Goal: Task Accomplishment & Management: Manage account settings

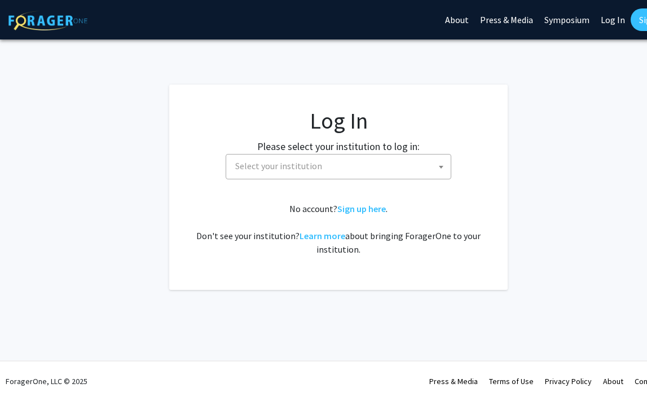
select select
click at [270, 169] on span "Select your institution" at bounding box center [278, 165] width 87 height 11
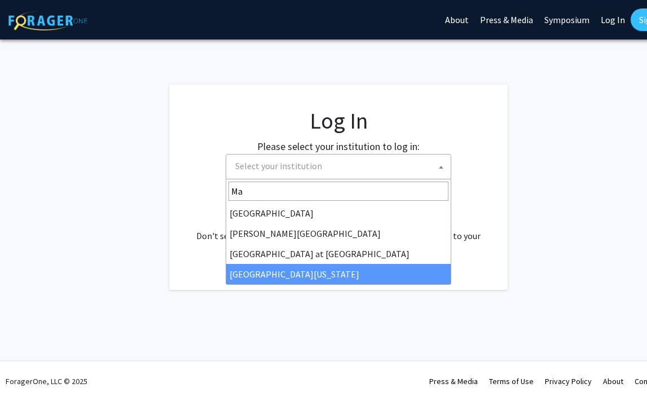
type input "Ma"
select select "31"
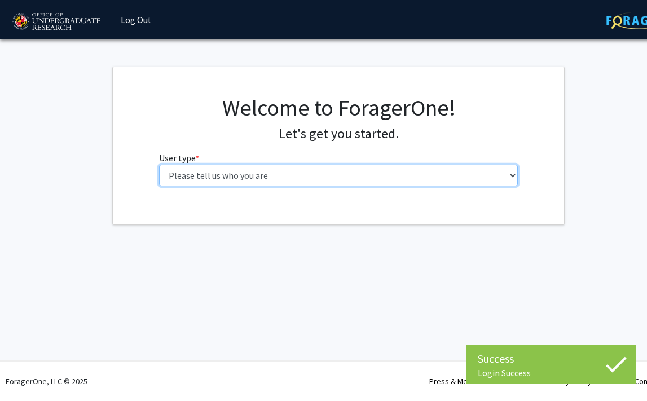
select select "1: undergrad"
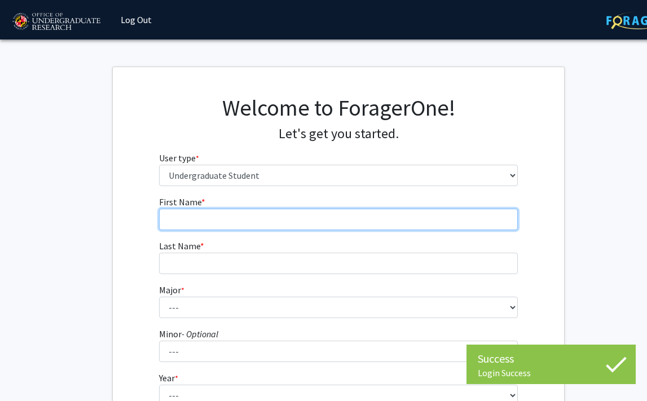
click at [214, 215] on input "First Name * required" at bounding box center [339, 219] width 360 height 21
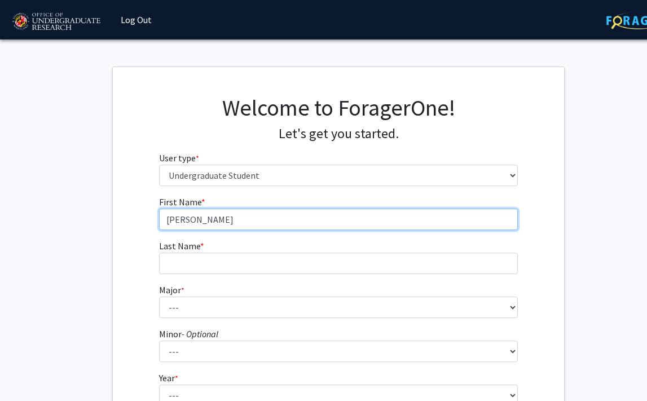
type input "[PERSON_NAME]"
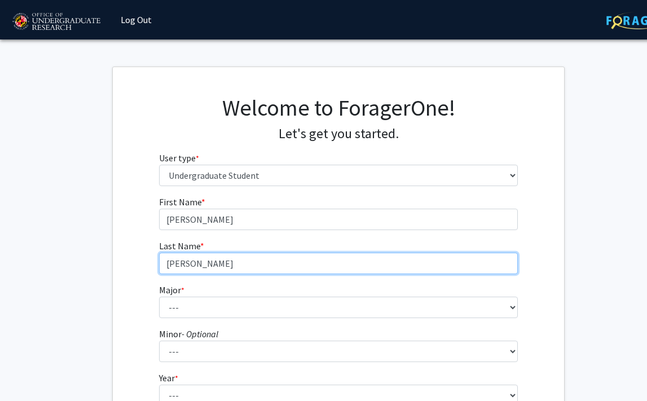
type input "[PERSON_NAME]"
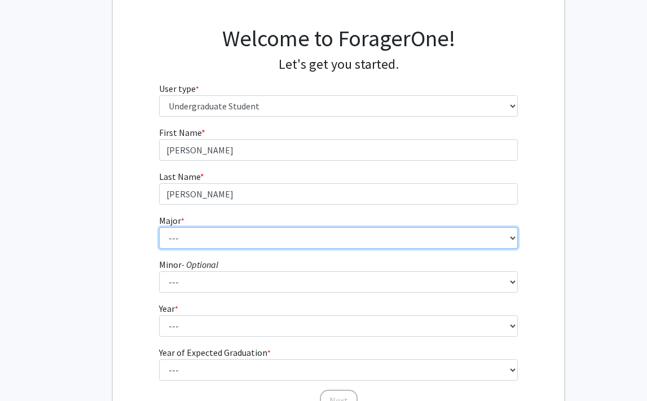
scroll to position [71, 1]
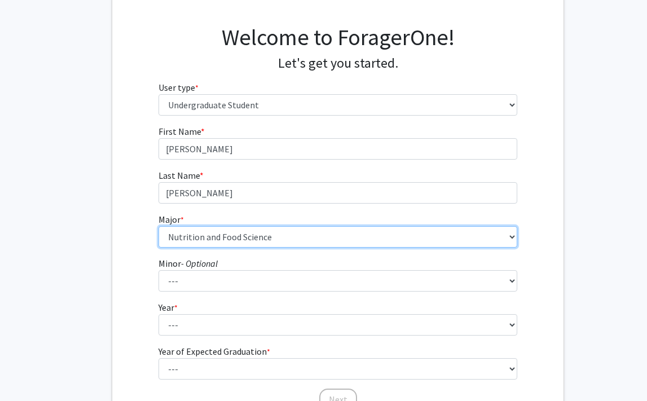
select select "0: null"
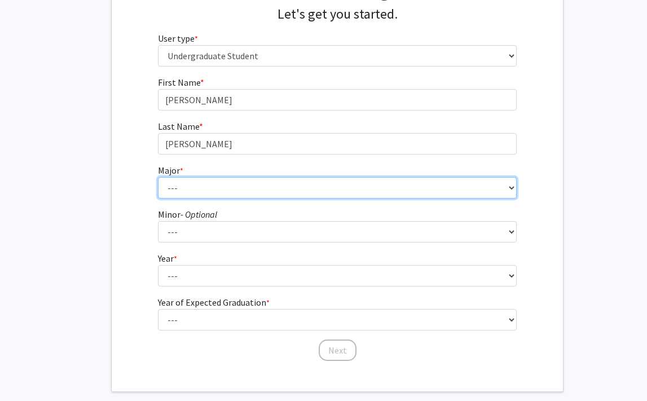
scroll to position [120, 2]
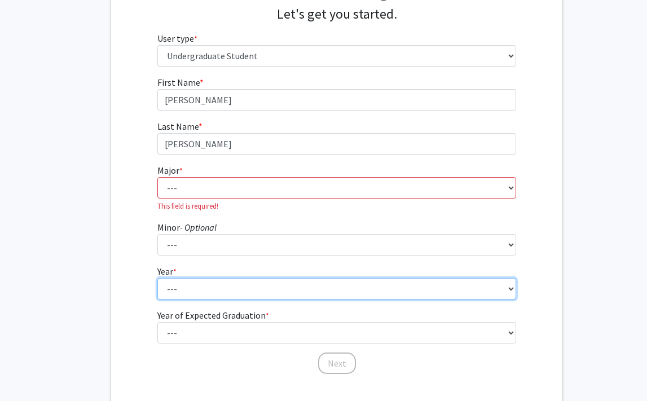
select select "1: first-year"
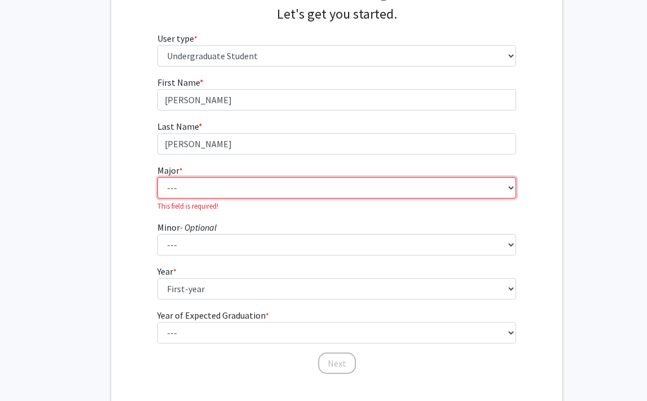
select select "52: 2353"
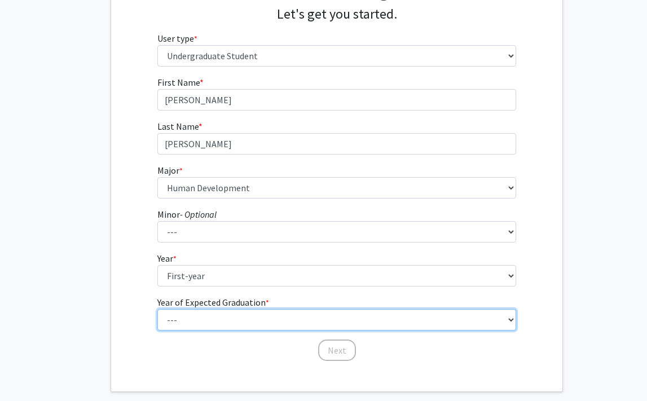
select select "5: 2029"
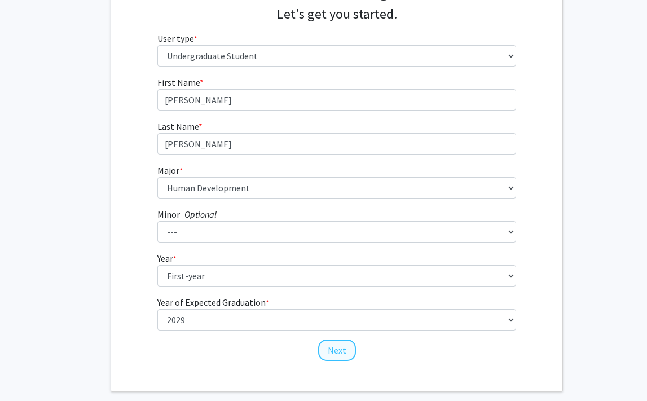
click at [342, 351] on button "Next" at bounding box center [337, 350] width 38 height 21
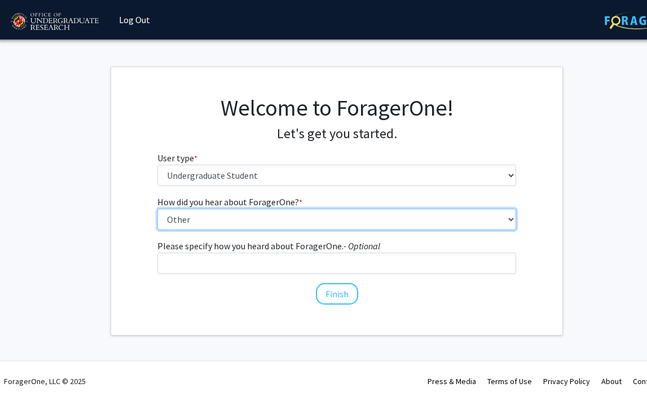
select select "2: faculty_recommendation"
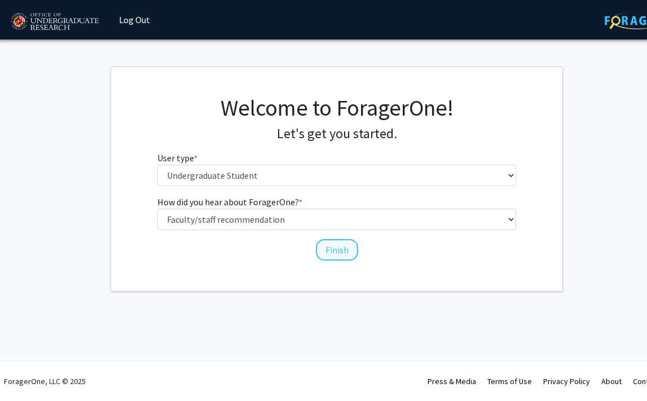
click at [325, 246] on button "Finish" at bounding box center [337, 249] width 42 height 21
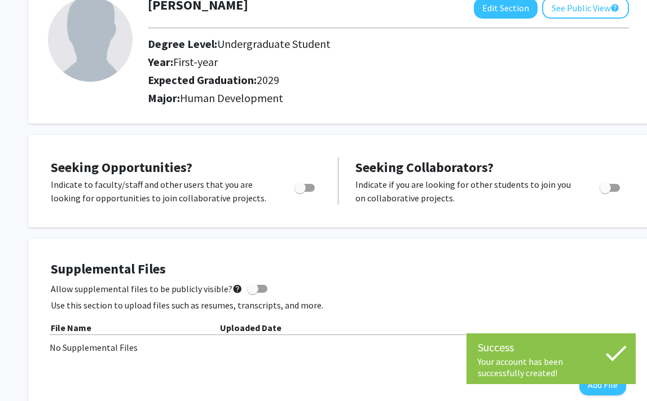
scroll to position [78, 0]
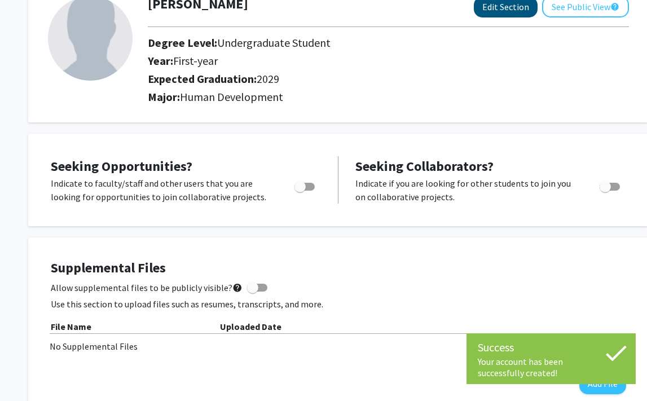
click at [499, 14] on button "Edit Section" at bounding box center [506, 7] width 64 height 21
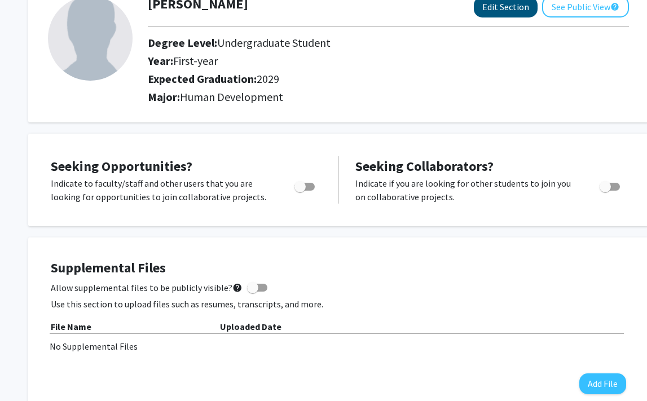
select select "first-year"
select select "2029"
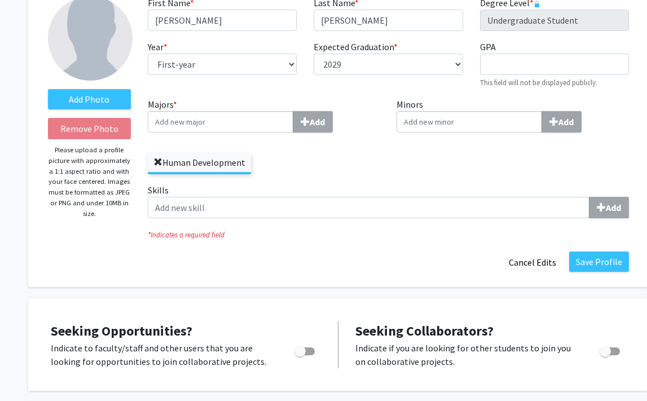
click at [158, 164] on span at bounding box center [158, 162] width 9 height 9
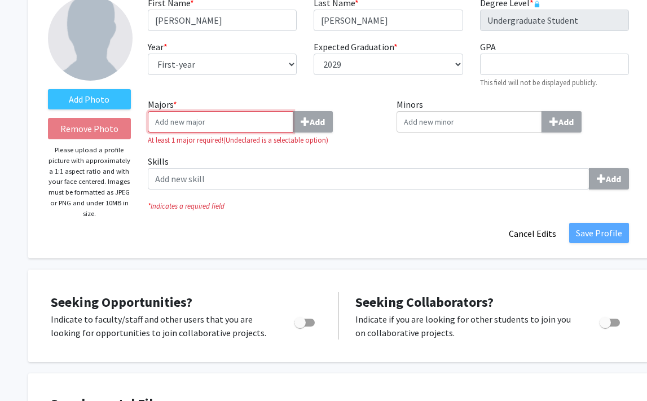
click at [256, 125] on input "Majors * Add" at bounding box center [221, 121] width 146 height 21
type input "undeclared"
click at [313, 124] on button "Add" at bounding box center [313, 121] width 40 height 21
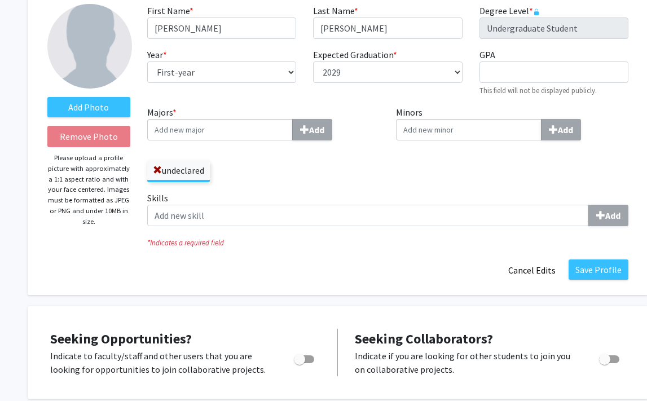
scroll to position [99, 1]
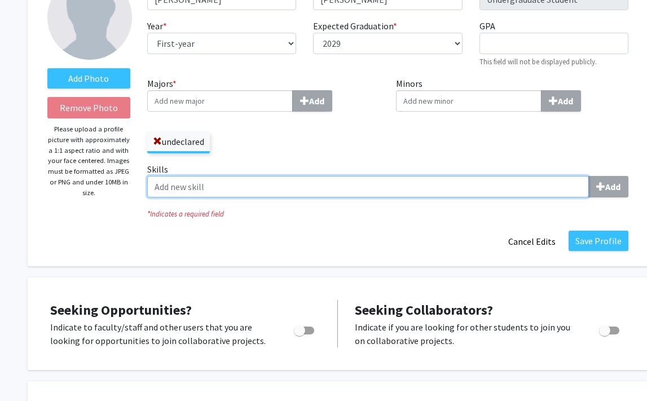
click at [189, 192] on input "Skills Add" at bounding box center [368, 186] width 442 height 21
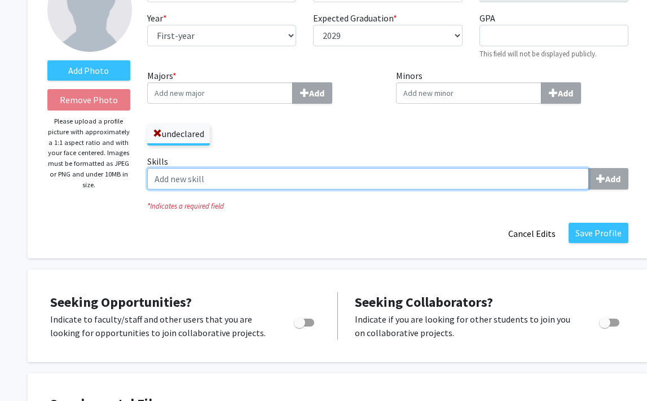
scroll to position [115, 1]
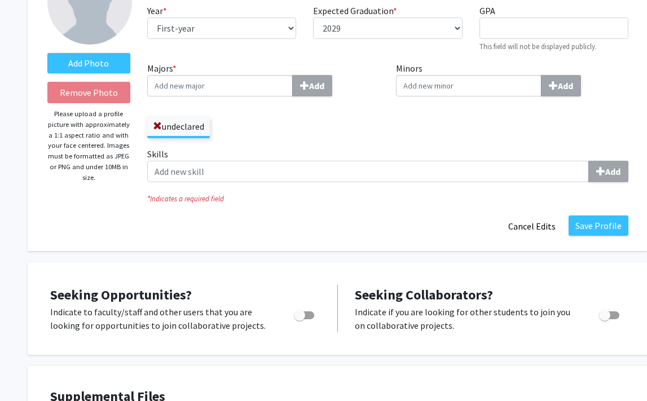
click at [177, 211] on fg-title-edit "First Name * required [PERSON_NAME] Last Name * required [PERSON_NAME] Degree L…" at bounding box center [387, 98] width 481 height 277
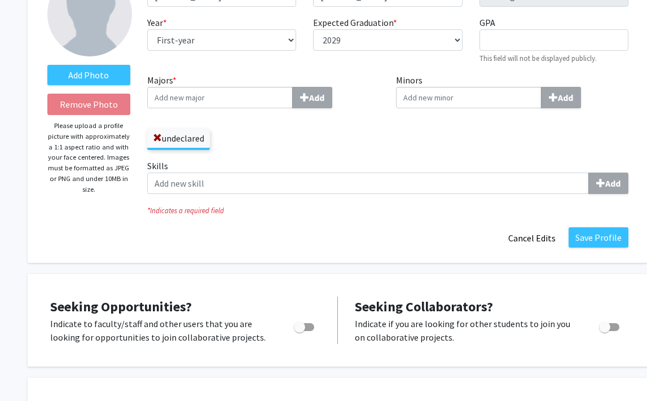
scroll to position [100, 0]
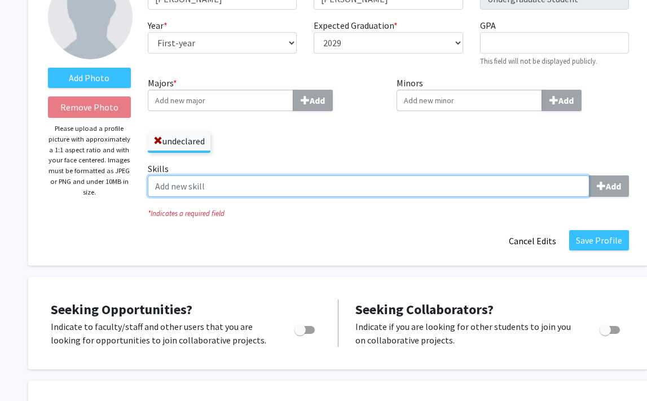
click at [189, 189] on input "Skills Add" at bounding box center [369, 186] width 442 height 21
type input "communication"
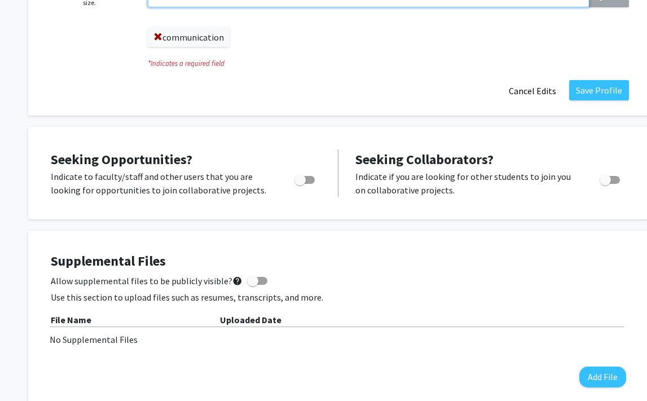
scroll to position [327, 0]
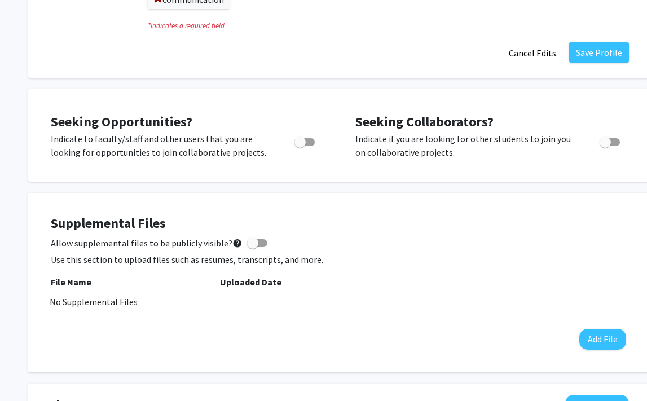
click at [303, 141] on span "Toggle" at bounding box center [300, 142] width 11 height 11
click at [300, 146] on input "Are you actively seeking opportunities?" at bounding box center [300, 146] width 1 height 1
checkbox input "true"
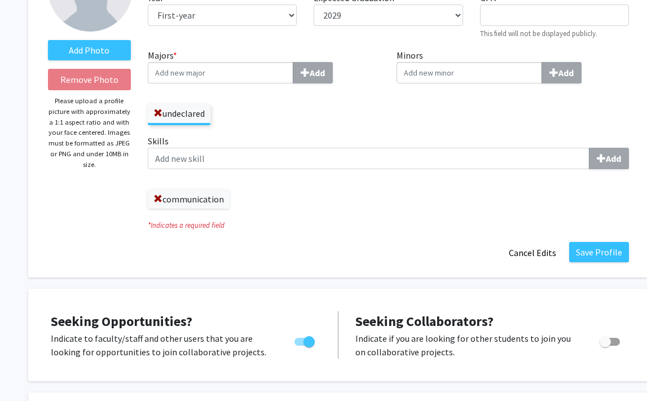
scroll to position [129, 0]
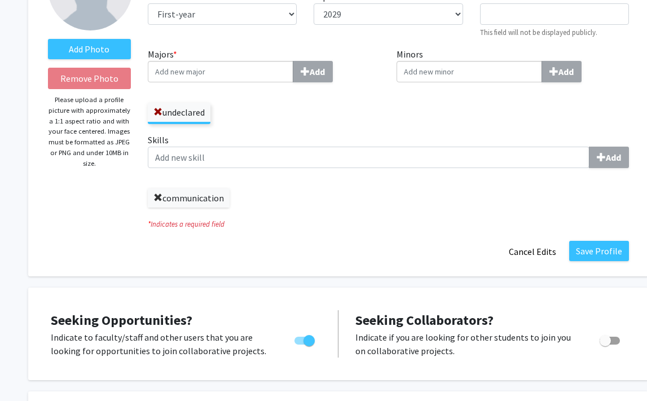
click at [158, 198] on span at bounding box center [158, 198] width 9 height 9
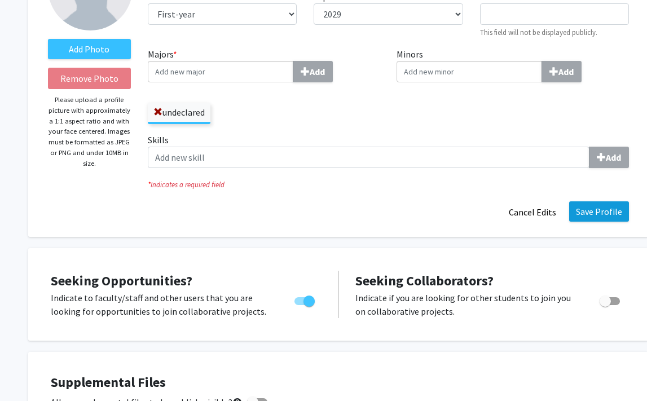
click at [596, 209] on button "Save Profile" at bounding box center [600, 212] width 60 height 20
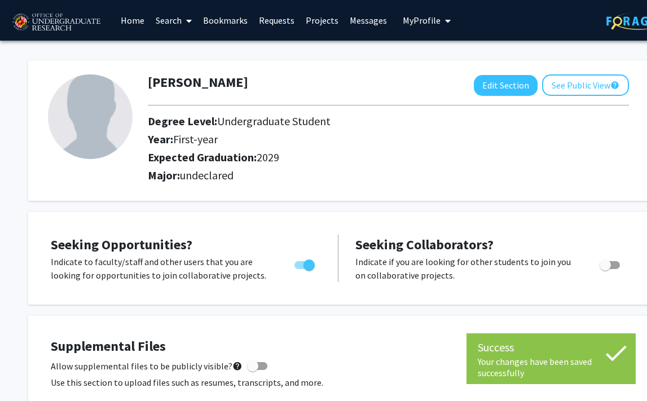
scroll to position [0, 0]
